Goal: Information Seeking & Learning: Check status

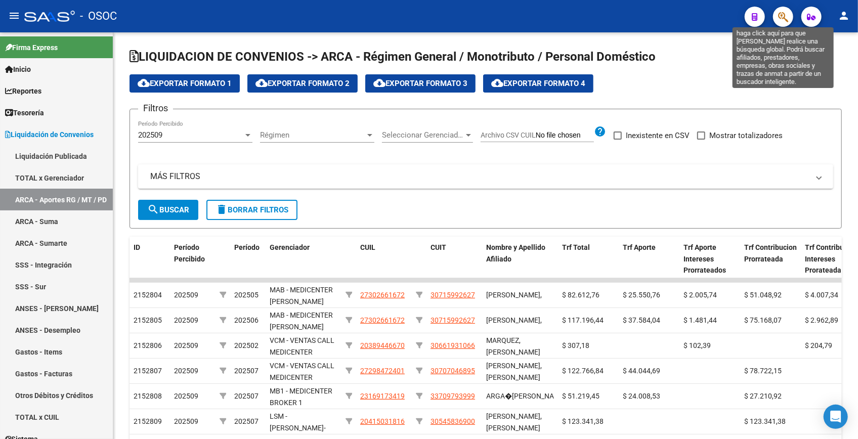
click at [781, 19] on icon "button" at bounding box center [783, 17] width 10 height 12
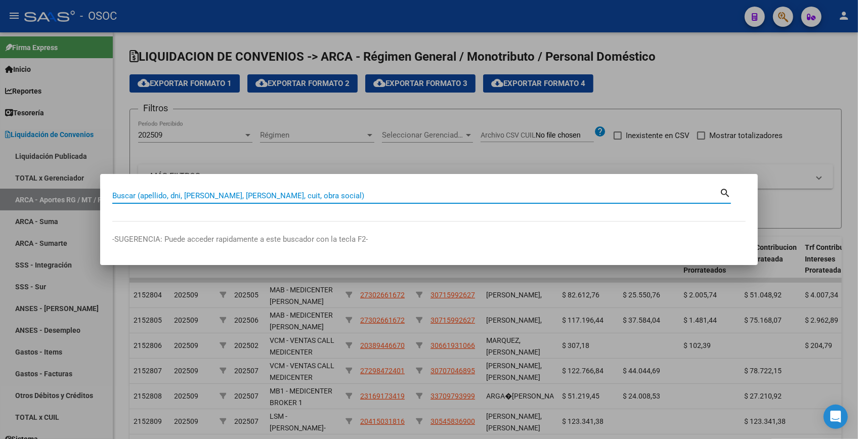
paste input "27283596"
type input "27283596"
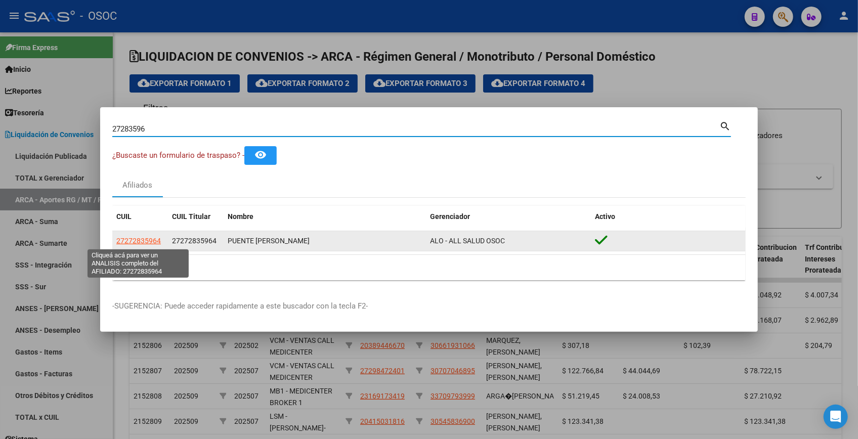
click at [148, 242] on span "27272835964" at bounding box center [138, 241] width 44 height 8
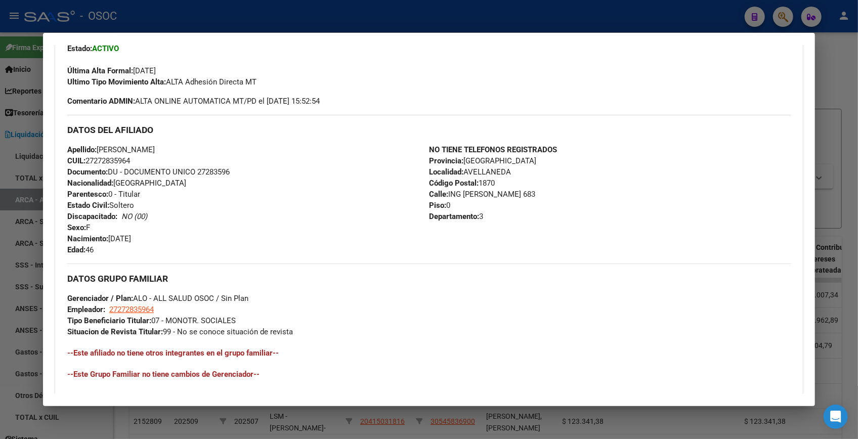
scroll to position [418, 0]
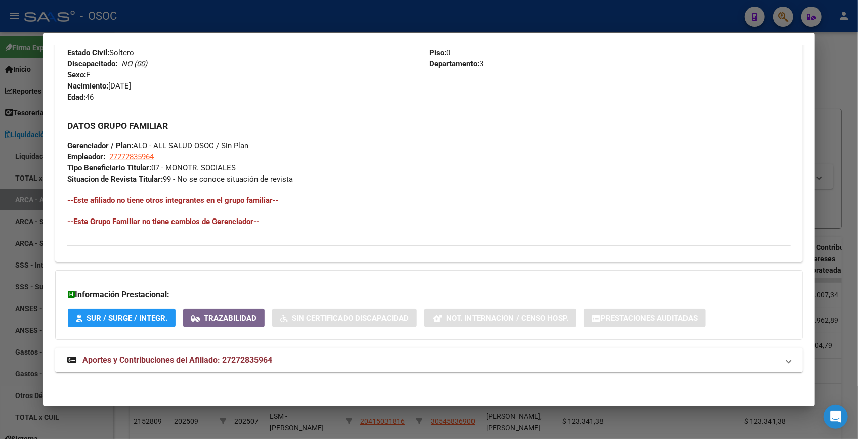
click at [351, 352] on mat-expansion-panel-header "Aportes y Contribuciones del Afiliado: 27272835964" at bounding box center [428, 360] width 747 height 24
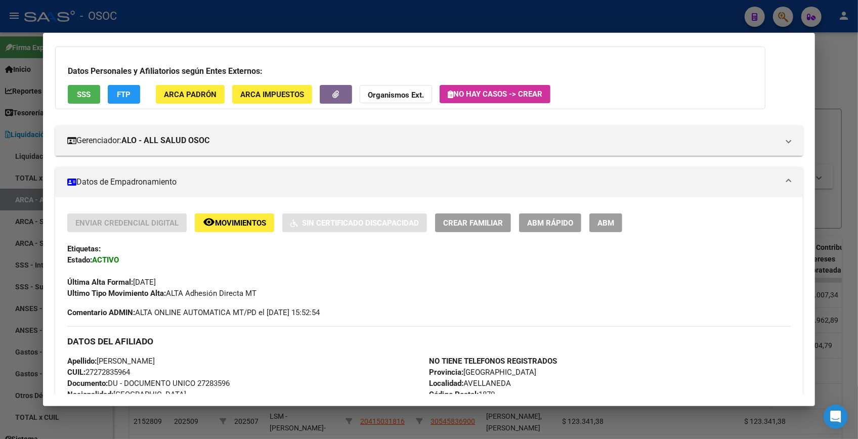
scroll to position [0, 0]
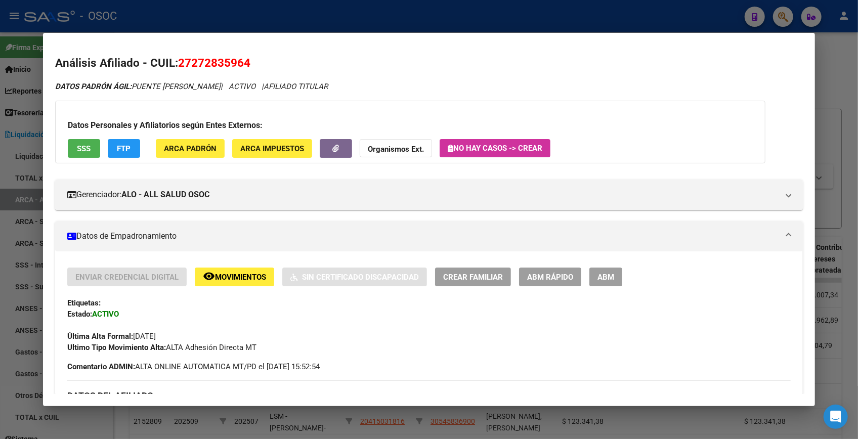
click at [843, 76] on div at bounding box center [429, 219] width 858 height 439
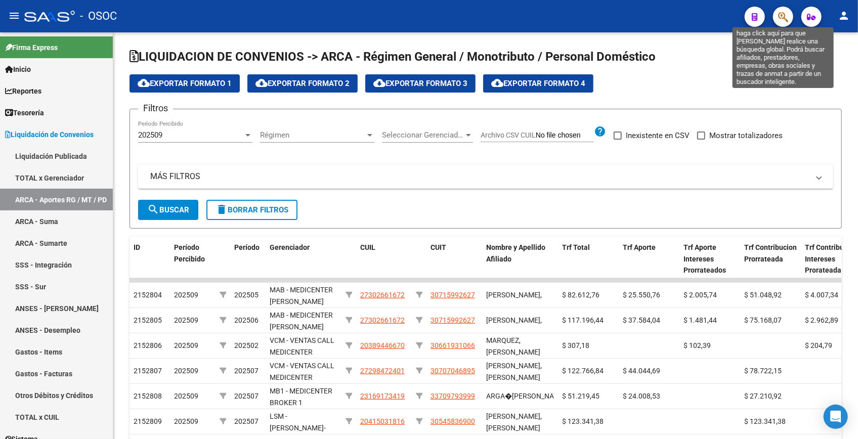
click at [781, 20] on icon "button" at bounding box center [783, 17] width 10 height 12
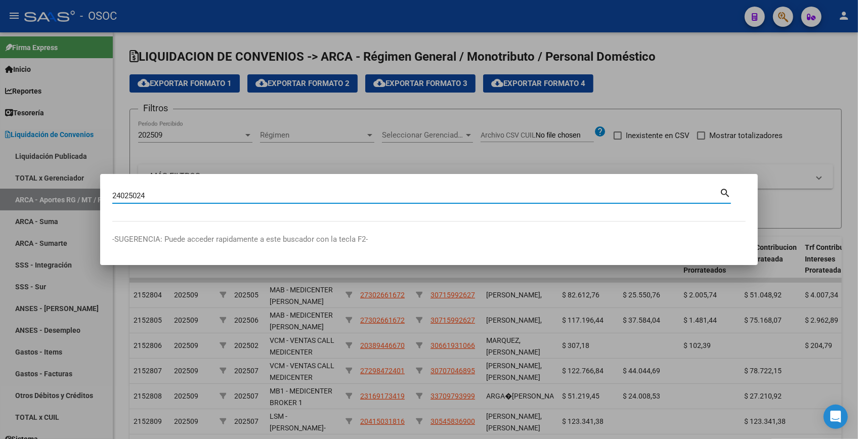
type input "24025024"
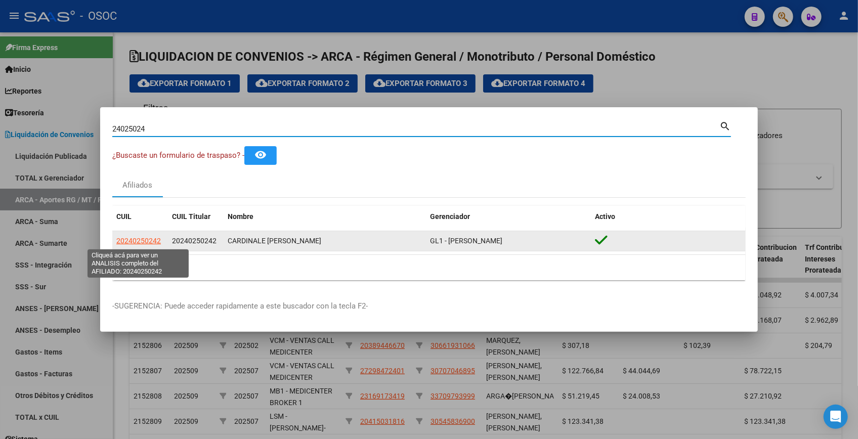
click at [131, 238] on span "20240250242" at bounding box center [138, 241] width 44 height 8
type textarea "20240250242"
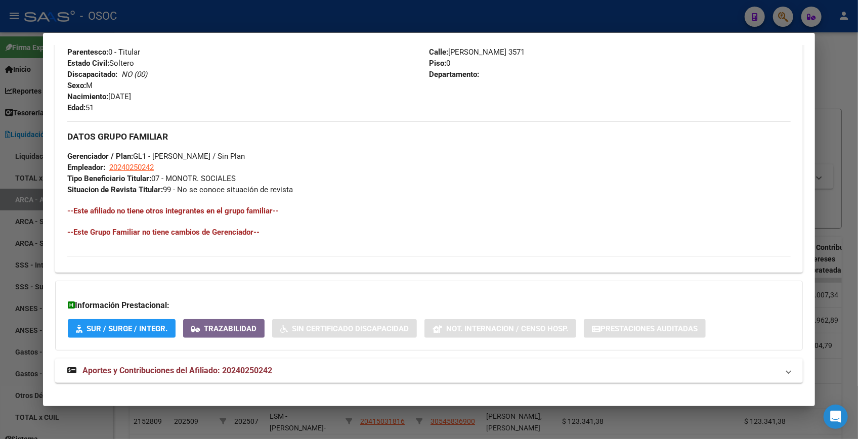
scroll to position [418, 0]
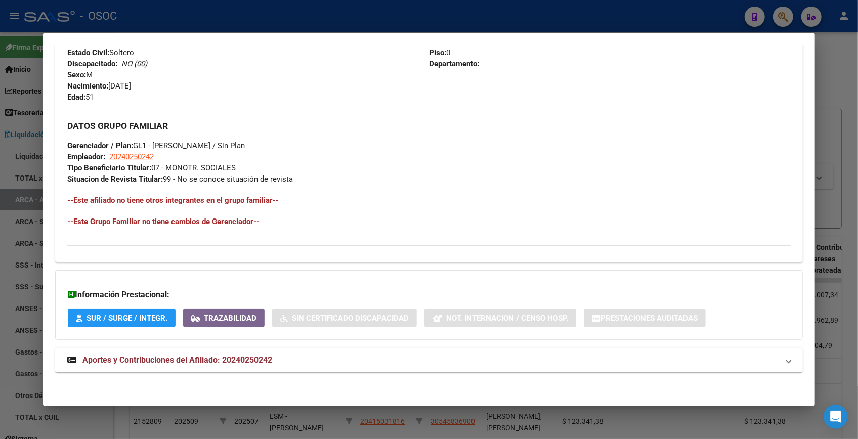
click at [277, 361] on mat-panel-title "Aportes y Contribuciones del Afiliado: 20240250242" at bounding box center [422, 360] width 711 height 12
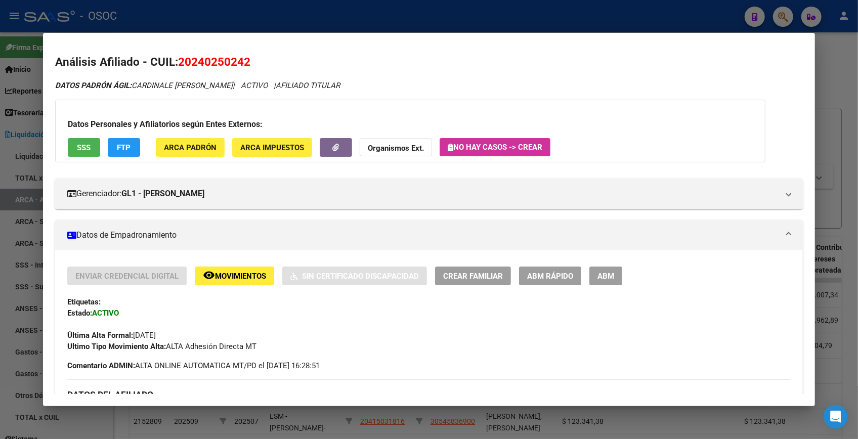
scroll to position [0, 0]
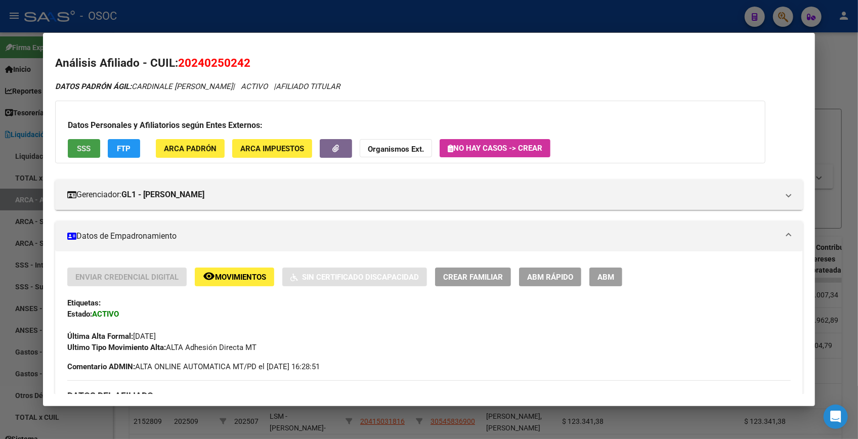
click at [79, 152] on span "SSS" at bounding box center [84, 148] width 14 height 9
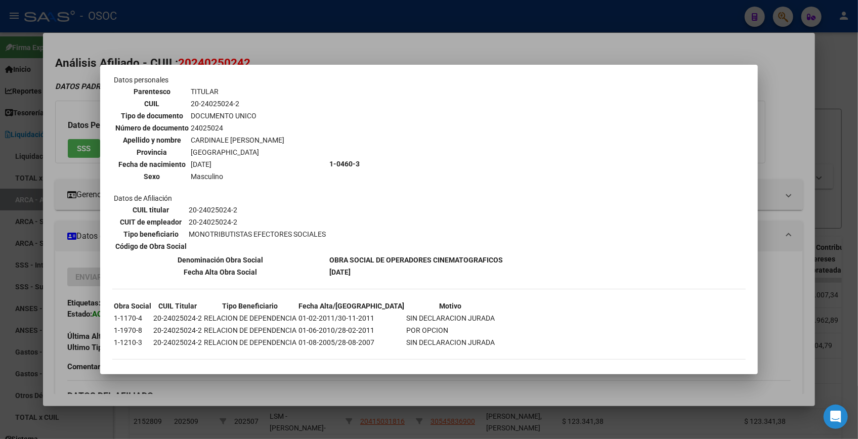
scroll to position [59, 0]
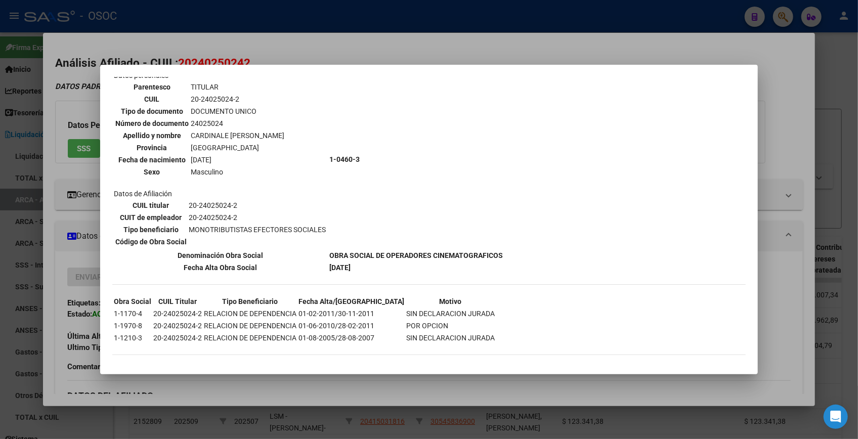
click at [790, 101] on div at bounding box center [429, 219] width 858 height 439
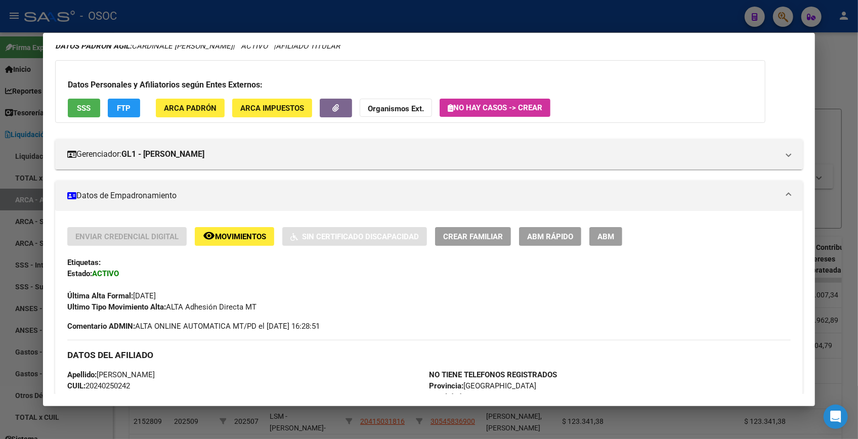
scroll to position [0, 0]
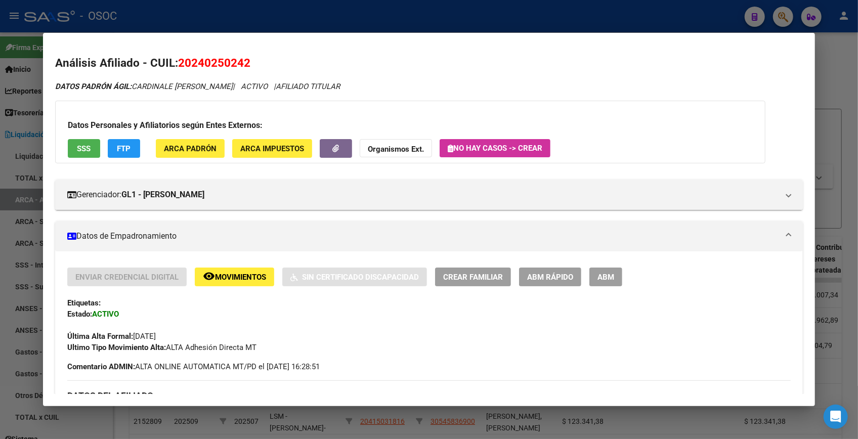
click at [86, 148] on span "SSS" at bounding box center [84, 148] width 14 height 9
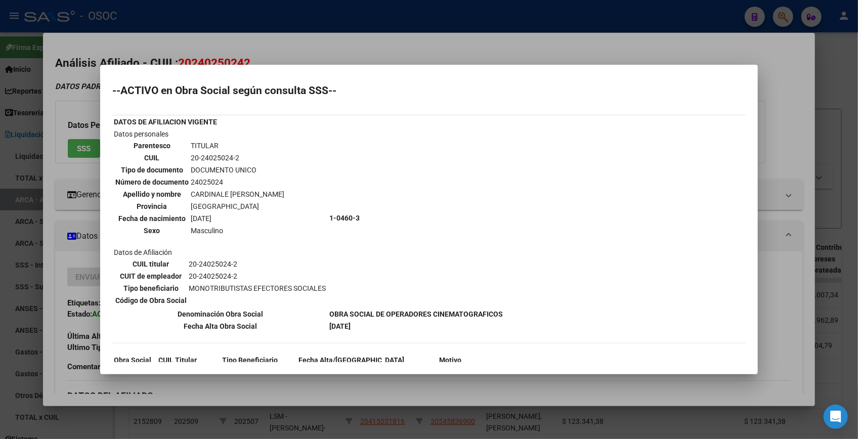
click at [644, 58] on div at bounding box center [429, 219] width 858 height 439
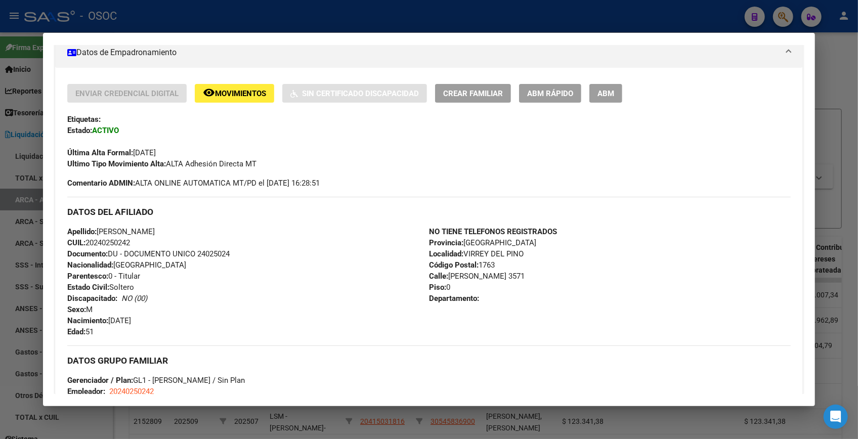
scroll to position [138, 0]
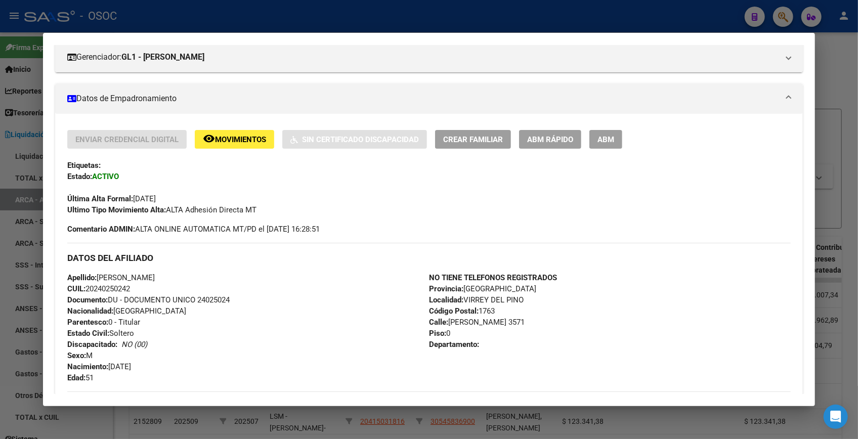
click at [220, 299] on span "Documento: DU - DOCUMENTO UNICO 24025024" at bounding box center [148, 299] width 162 height 9
click at [220, 298] on span "Documento: DU - DOCUMENTO UNICO 24025024" at bounding box center [148, 299] width 162 height 9
copy span "24025024"
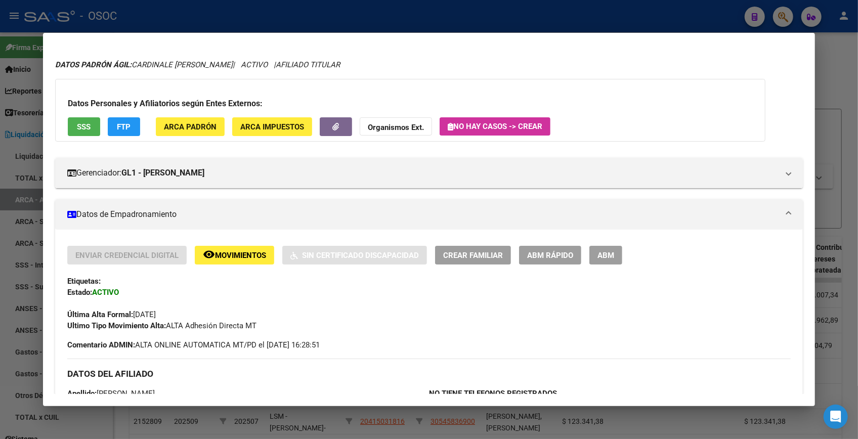
scroll to position [0, 0]
